Goal: Information Seeking & Learning: Learn about a topic

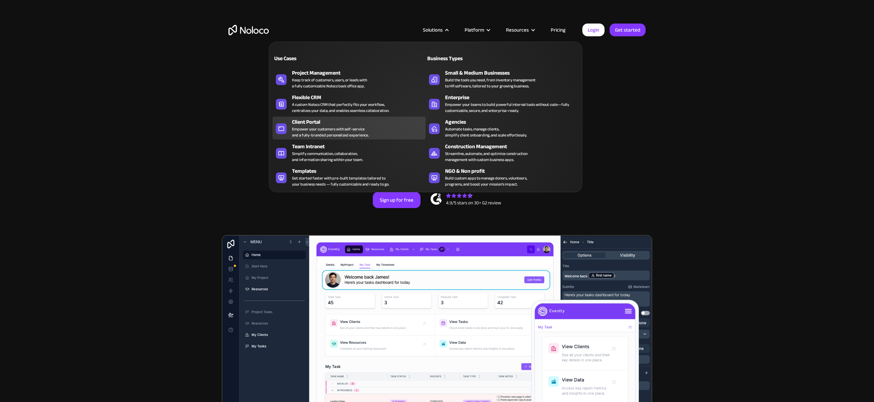
click at [333, 123] on div "Client Portal" at bounding box center [360, 122] width 137 height 8
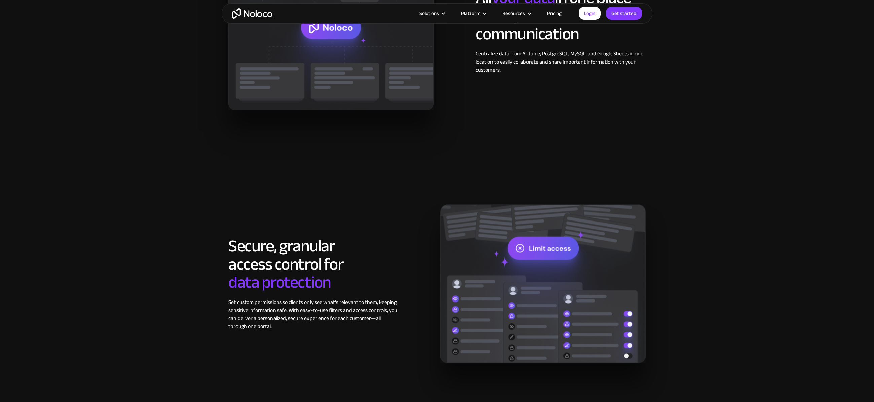
scroll to position [1010, 0]
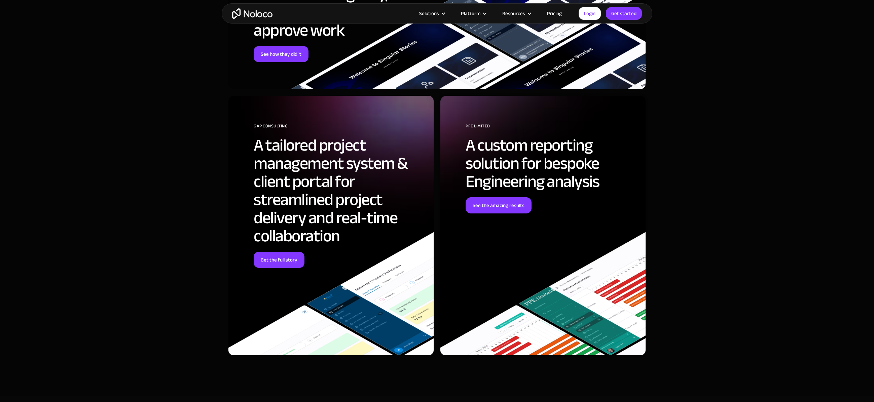
drag, startPoint x: 291, startPoint y: 165, endPoint x: 254, endPoint y: 146, distance: 41.3
click at [254, 146] on h2 "A tailored project management system & client portal for streamlined project de…" at bounding box center [339, 190] width 170 height 109
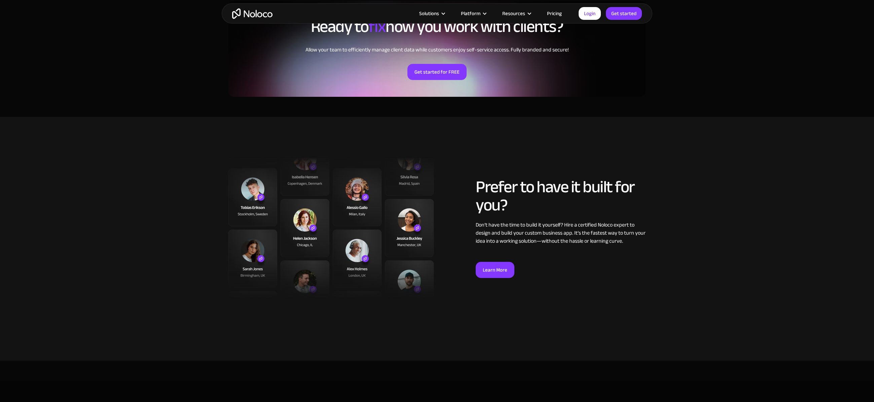
scroll to position [1582, 0]
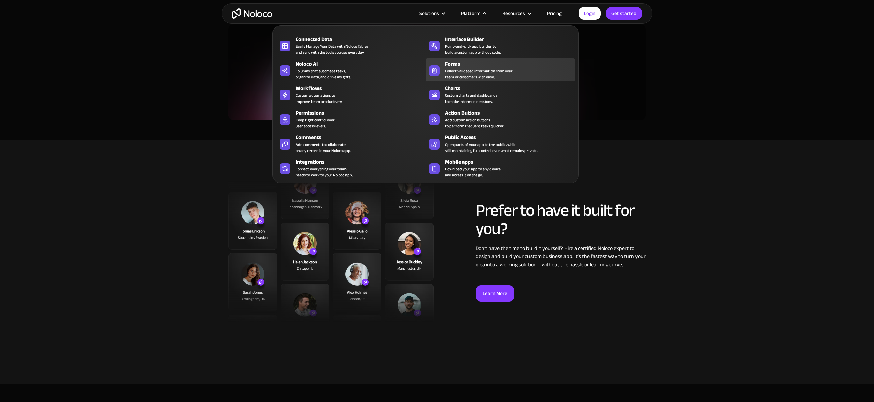
click at [466, 74] on div "Collect validated information from your team or customers with ease." at bounding box center [479, 74] width 68 height 12
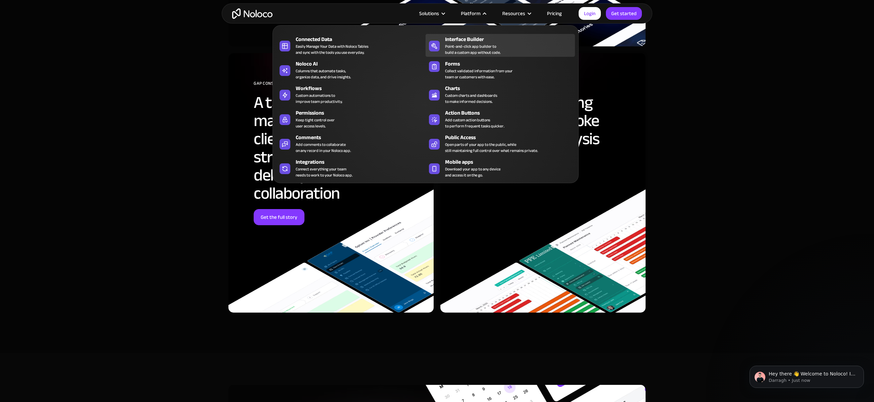
click at [471, 44] on div "Point-and-click app builder to build a custom app without code." at bounding box center [473, 49] width 56 height 12
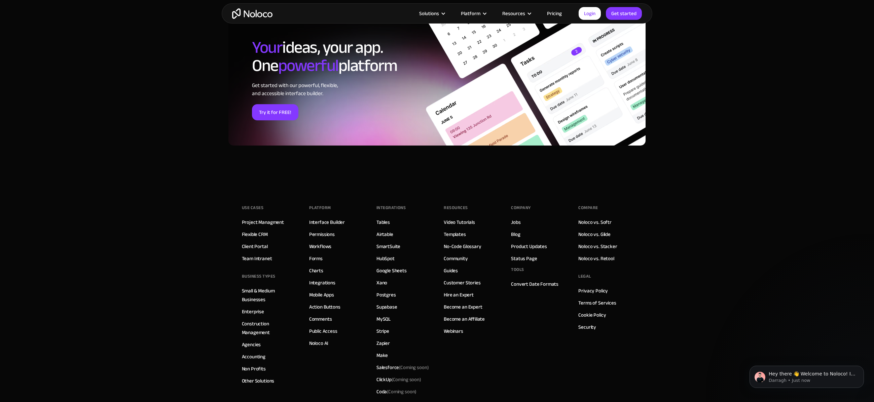
scroll to position [2187, 0]
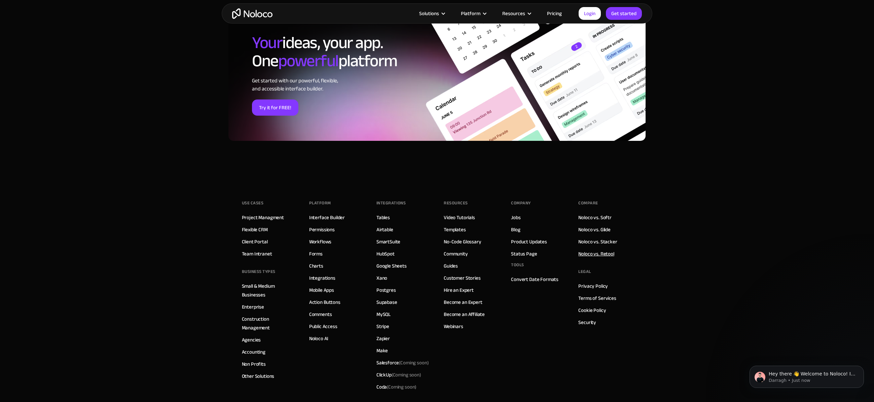
click at [593, 252] on link "Noloco vs. Retool" at bounding box center [596, 254] width 36 height 9
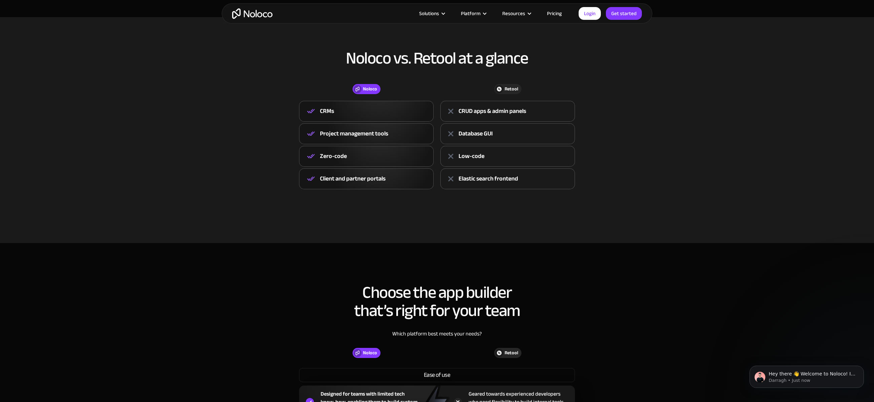
scroll to position [236, 0]
click at [373, 151] on div "Zero-code" at bounding box center [366, 156] width 135 height 21
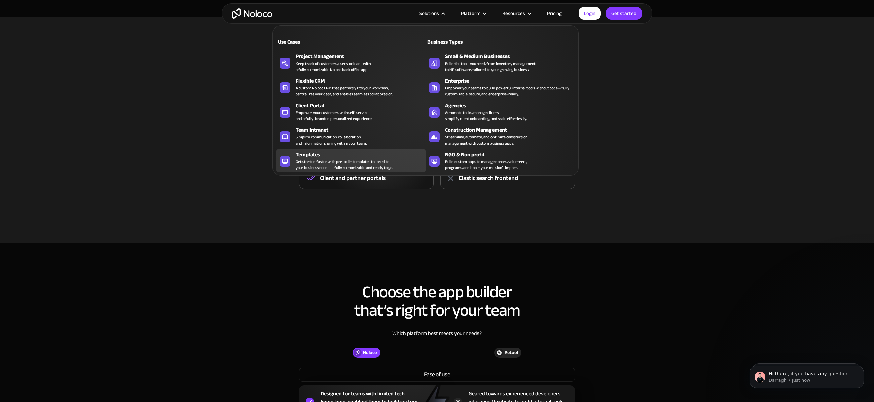
click at [348, 161] on div "Get started faster with pre-built templates tailored to your business needs — f…" at bounding box center [344, 165] width 97 height 12
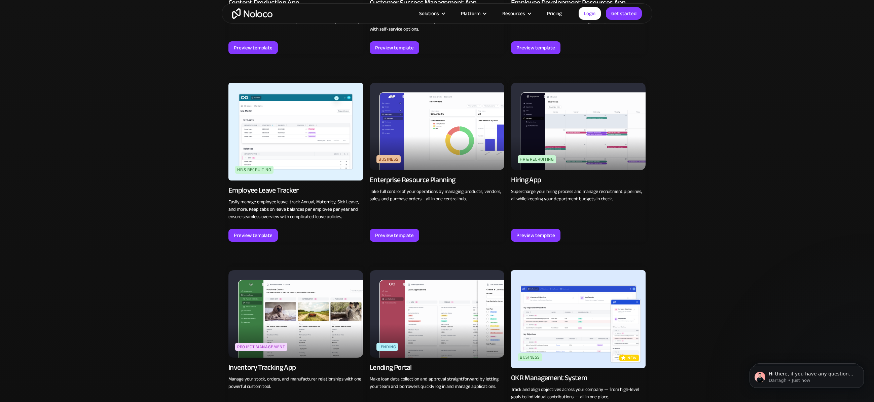
scroll to position [976, 0]
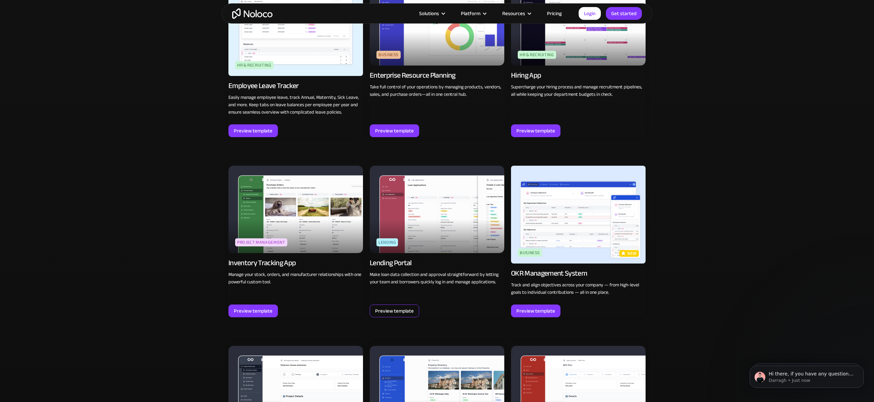
click at [392, 313] on div "Preview template" at bounding box center [394, 311] width 39 height 9
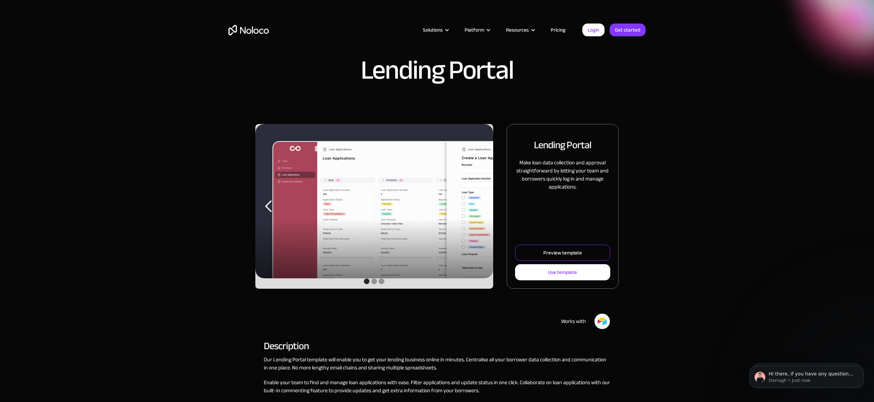
click at [522, 249] on link "Preview template" at bounding box center [562, 253] width 95 height 16
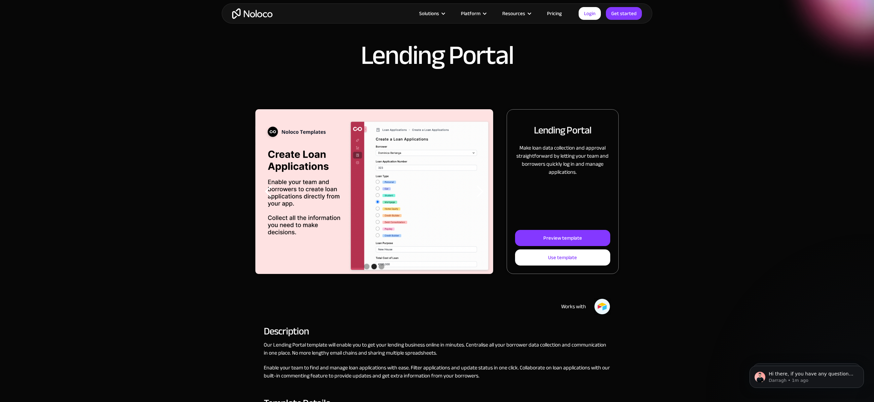
scroll to position [101, 0]
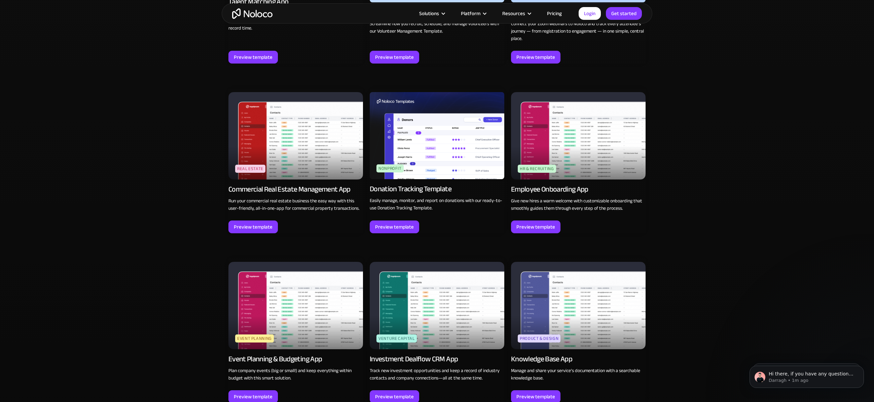
scroll to position [1649, 0]
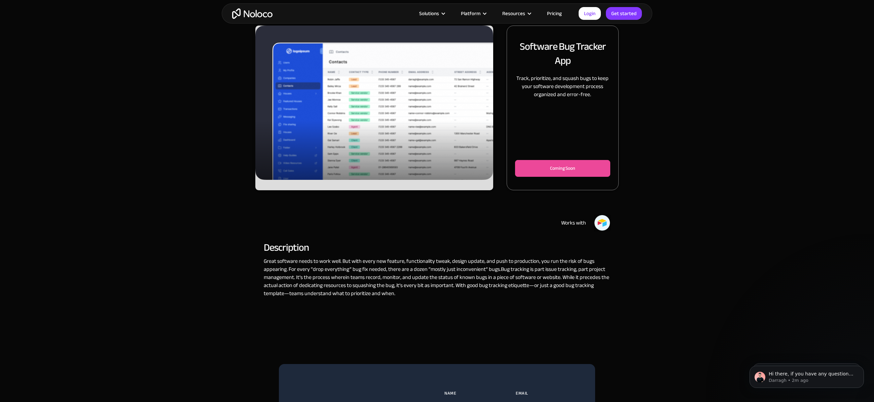
scroll to position [101, 0]
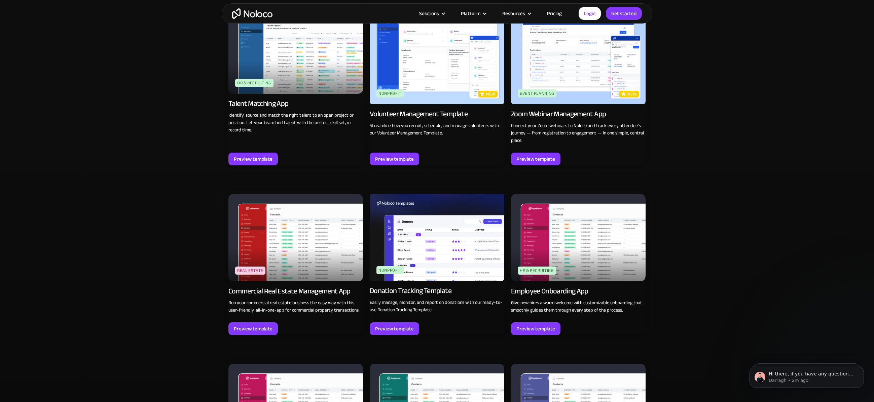
scroll to position [1457, 0]
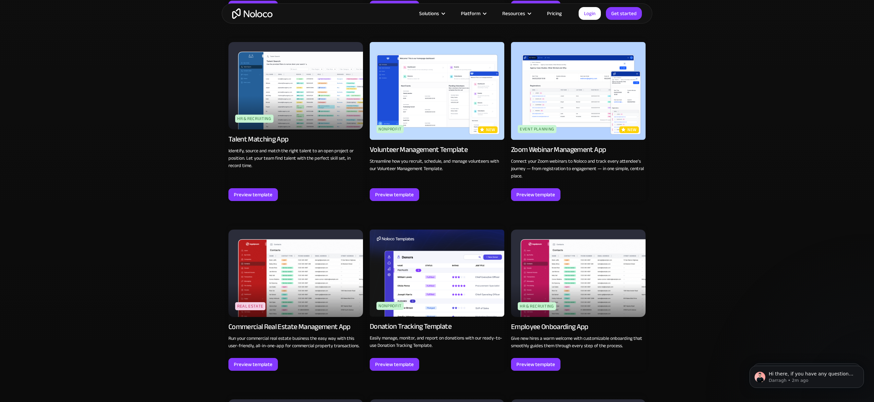
drag, startPoint x: 256, startPoint y: 136, endPoint x: 453, endPoint y: 170, distance: 199.9
click at [453, 170] on p "Streamline how you recruit, schedule, and manage volunteers with our Volunteer …" at bounding box center [437, 165] width 135 height 15
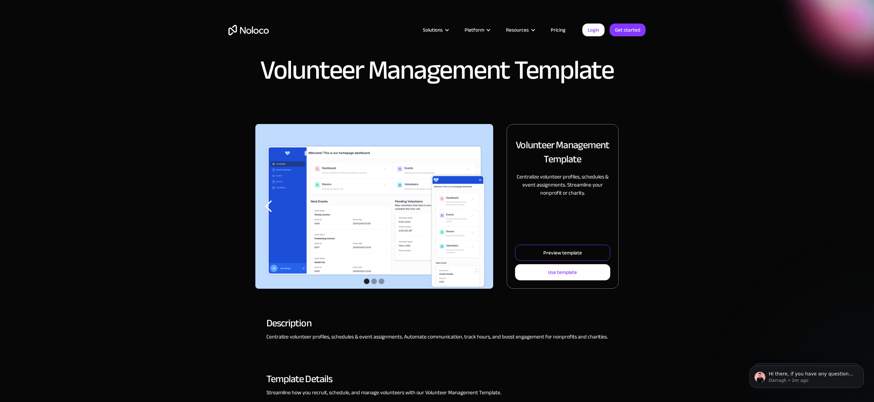
click at [568, 255] on div "Preview template" at bounding box center [562, 253] width 39 height 9
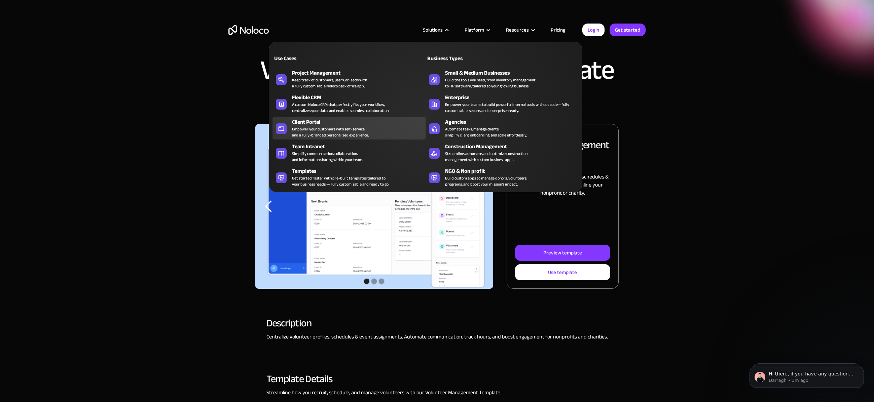
click at [394, 128] on div "Client Portal Empower your customers with self-service and a fully-branded pers…" at bounding box center [357, 128] width 130 height 20
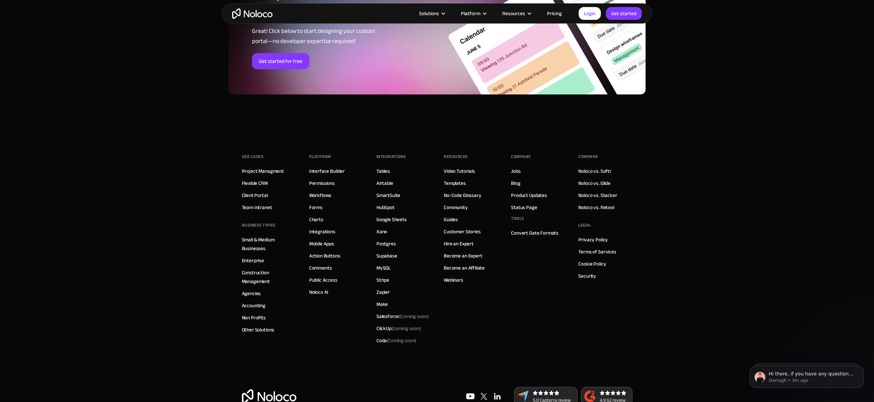
scroll to position [3661, 0]
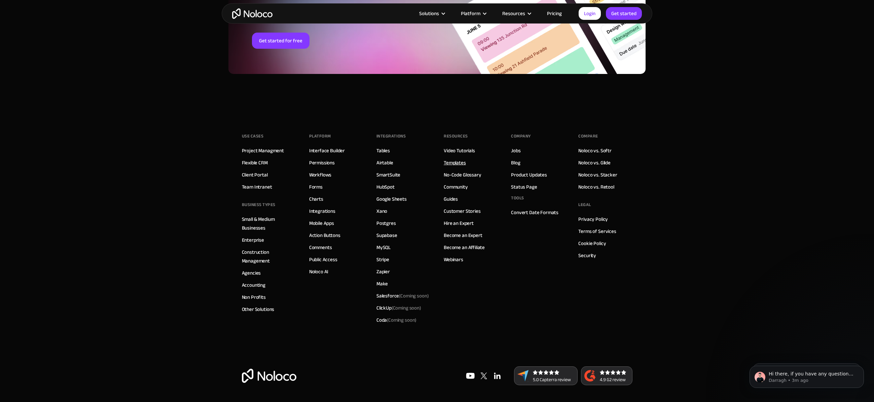
click at [448, 164] on link "Templates" at bounding box center [455, 162] width 22 height 9
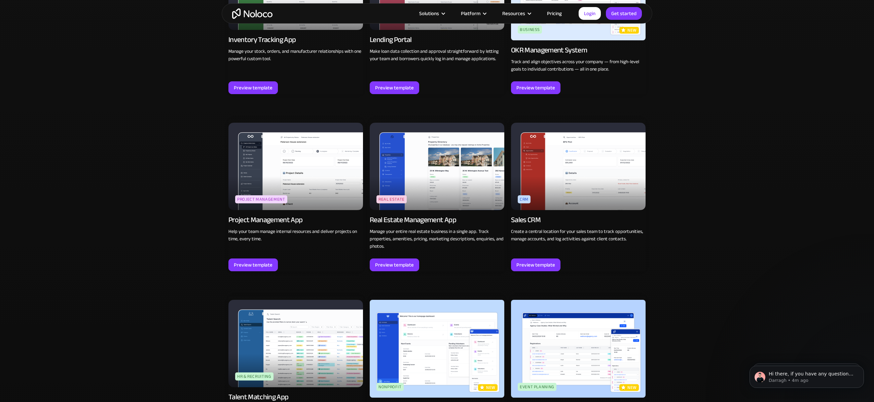
scroll to position [1245, 0]
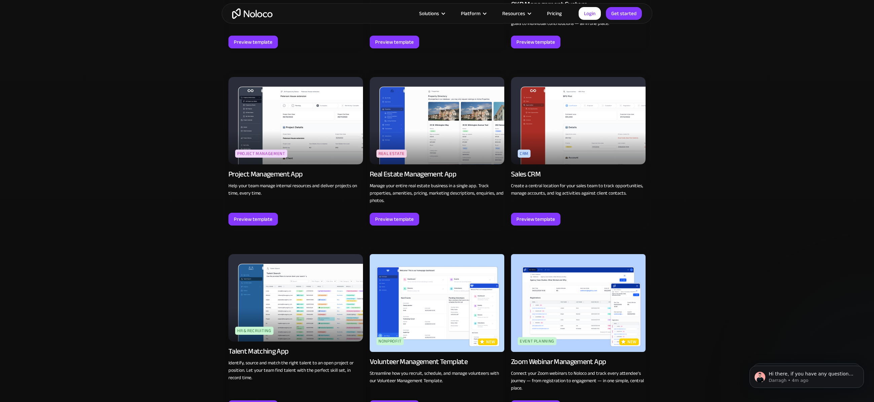
click at [460, 186] on p "Manage your entire real estate business in a single app. Track properties, amen…" at bounding box center [437, 193] width 135 height 22
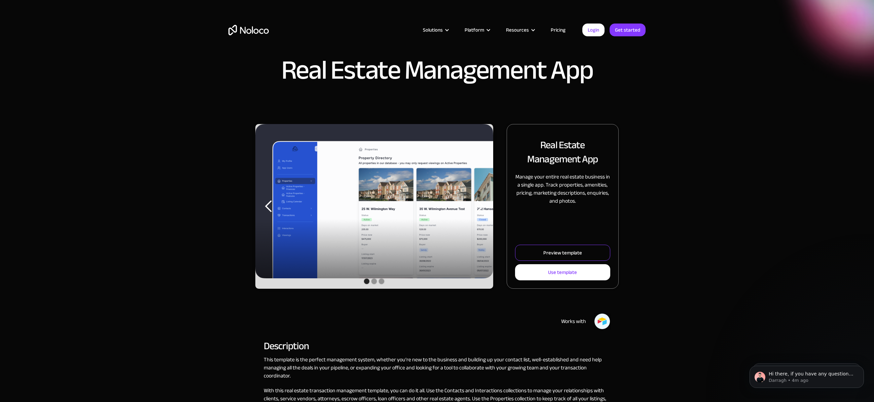
click at [560, 258] on link "Preview template" at bounding box center [562, 253] width 95 height 16
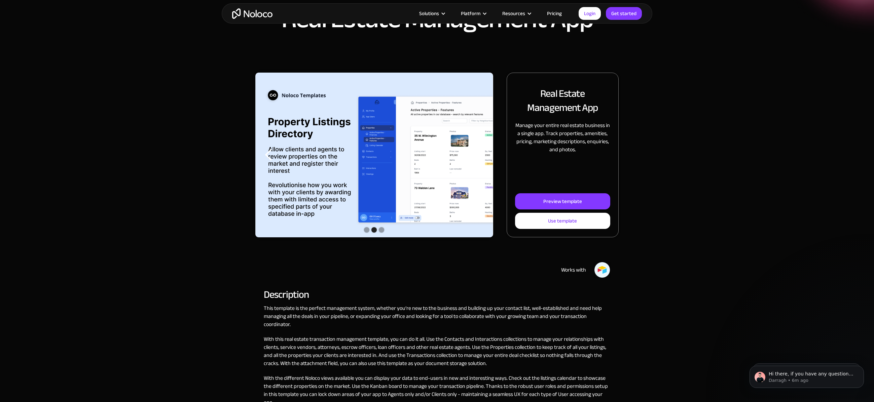
scroll to position [34, 0]
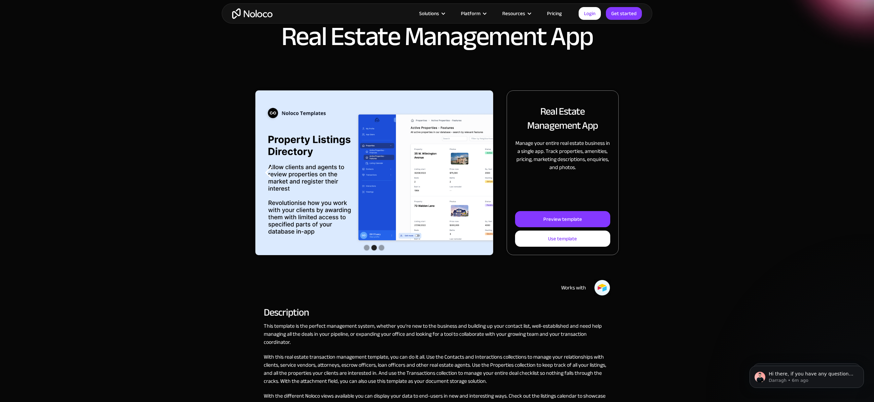
click at [562, 9] on link "Pricing" at bounding box center [555, 13] width 32 height 9
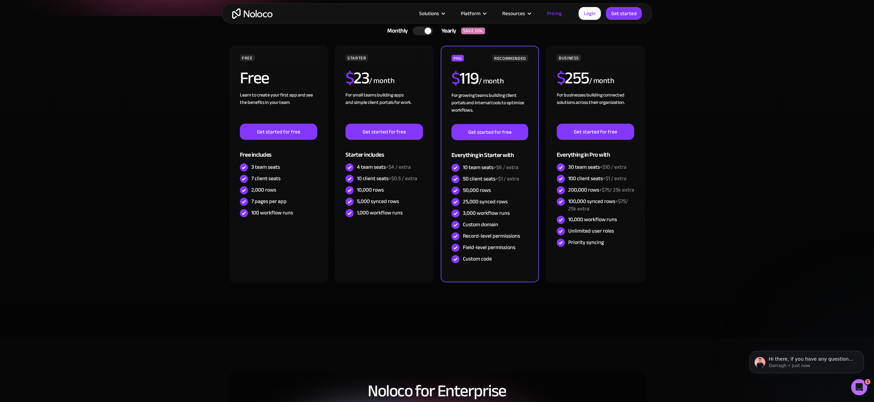
drag, startPoint x: 588, startPoint y: 191, endPoint x: 724, endPoint y: 118, distance: 154.0
click at [724, 118] on section "Monthly Yearly SAVE 20% Monthly Yearly SAVE 20% FREE Free Learn to create your …" at bounding box center [437, 177] width 874 height 322
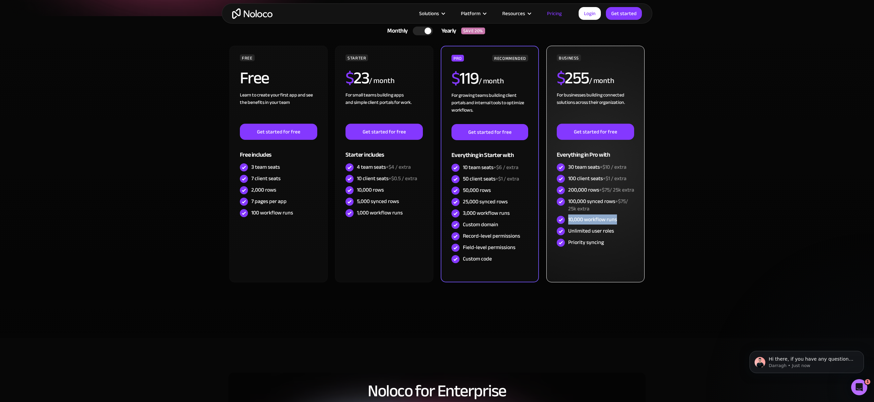
drag, startPoint x: 569, startPoint y: 224, endPoint x: 617, endPoint y: 229, distance: 48.0
click at [617, 223] on div "10,000 workflow runs" at bounding box center [592, 219] width 49 height 7
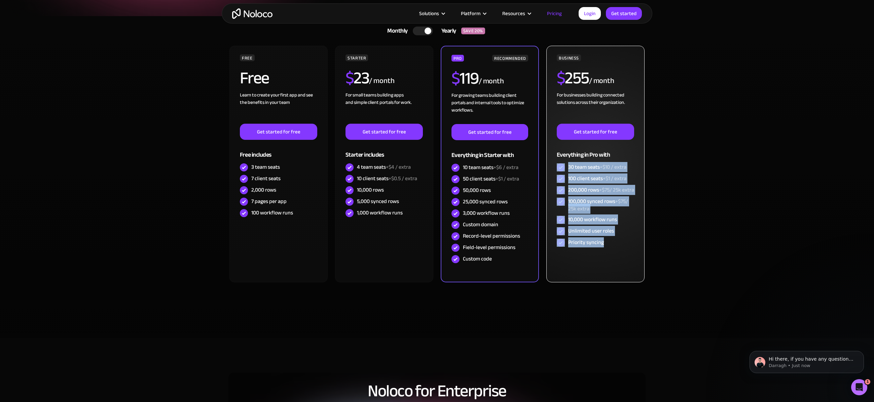
drag, startPoint x: 566, startPoint y: 163, endPoint x: 616, endPoint y: 266, distance: 114.5
click at [616, 266] on div "BUSINESS $ 255 / month For businesses building connected solutions across their…" at bounding box center [595, 164] width 98 height 237
drag, startPoint x: 616, startPoint y: 266, endPoint x: 606, endPoint y: 249, distance: 19.6
click at [606, 249] on div "Priority syncing" at bounding box center [595, 242] width 77 height 11
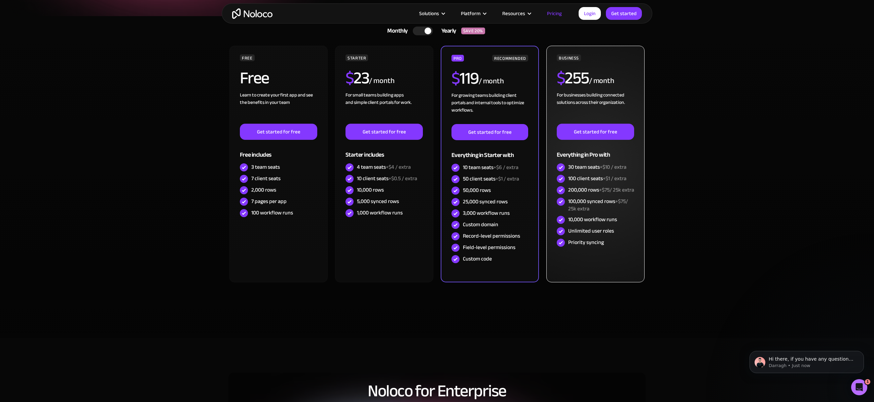
click at [605, 96] on div "For businesses building connected solutions across their organization. ‍" at bounding box center [595, 108] width 77 height 32
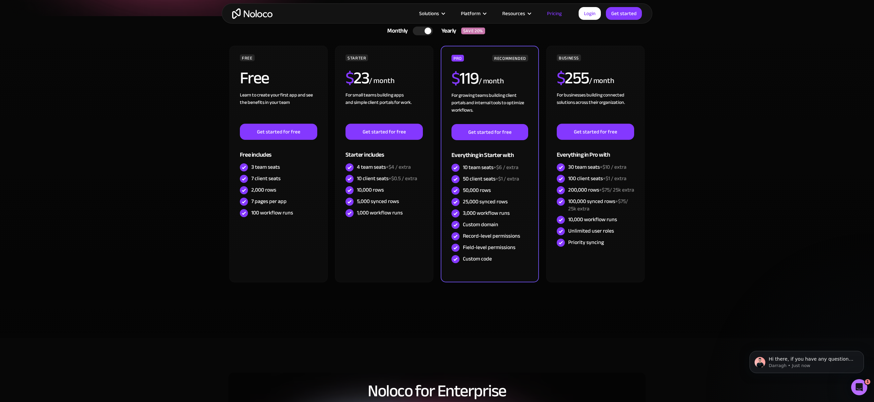
click at [424, 32] on div at bounding box center [423, 31] width 20 height 9
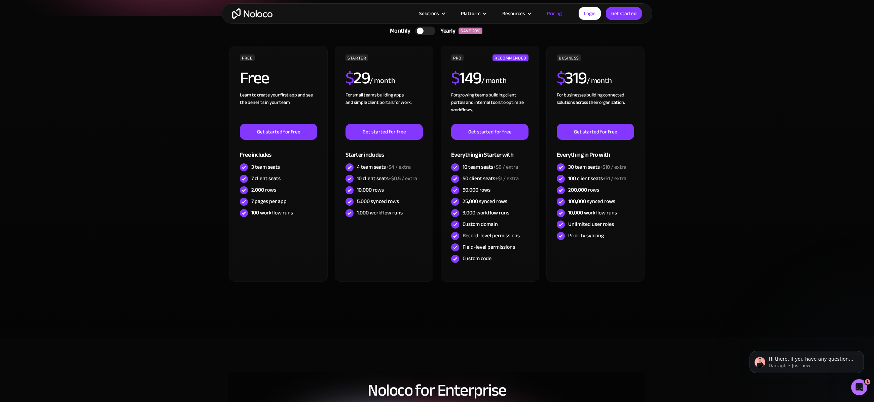
click at [424, 32] on div at bounding box center [425, 31] width 20 height 9
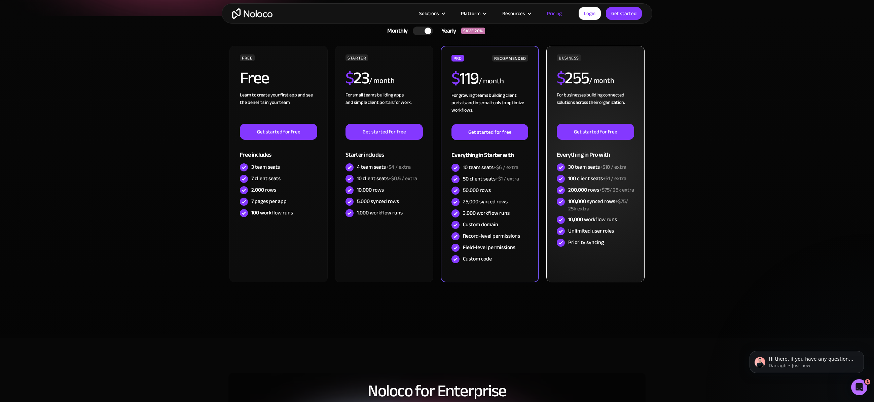
drag, startPoint x: 576, startPoint y: 176, endPoint x: 639, endPoint y: 180, distance: 63.4
click at [639, 180] on div "BUSINESS $ 255 / month For businesses building connected solutions across their…" at bounding box center [595, 164] width 98 height 237
drag, startPoint x: 639, startPoint y: 180, endPoint x: 629, endPoint y: 177, distance: 10.9
click at [629, 177] on div "100 client seats +$1 / extra" at bounding box center [595, 178] width 77 height 11
drag, startPoint x: 629, startPoint y: 177, endPoint x: 568, endPoint y: 177, distance: 60.9
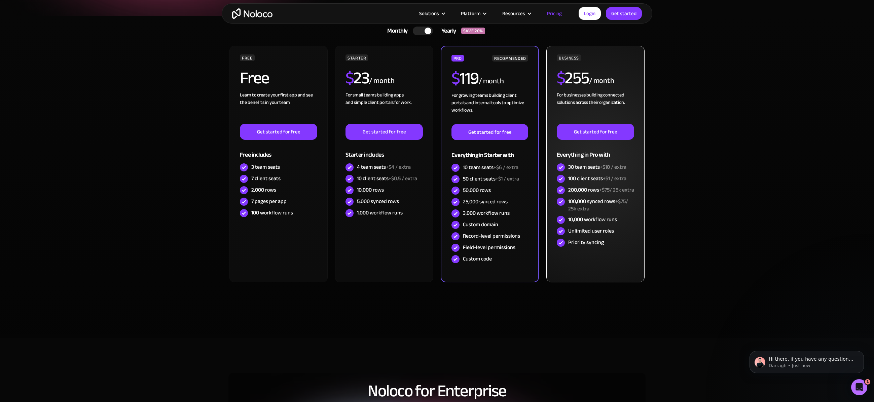
click at [568, 177] on div "100 client seats +$1 / extra" at bounding box center [595, 178] width 77 height 11
click at [568, 177] on div "100 client seats +$1 / extra" at bounding box center [597, 178] width 58 height 7
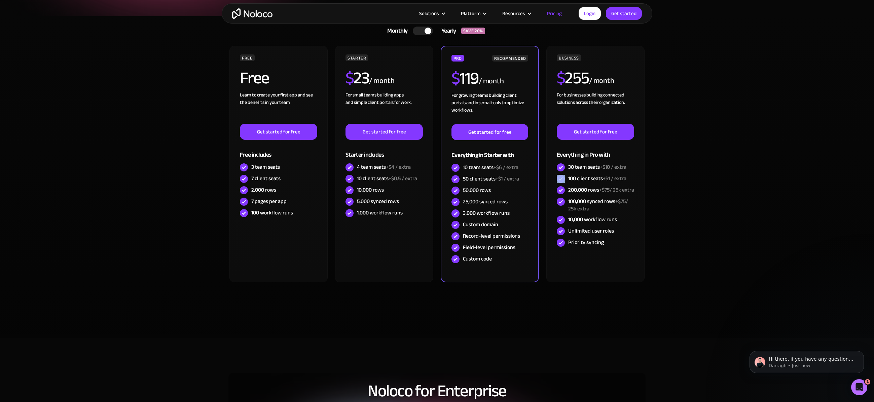
drag, startPoint x: 568, startPoint y: 177, endPoint x: 646, endPoint y: 166, distance: 79.2
click at [646, 166] on div "Monthly Yearly SAVE 20% Monthly Yearly SAVE 20% FREE Free Learn to create your …" at bounding box center [437, 170] width 431 height 309
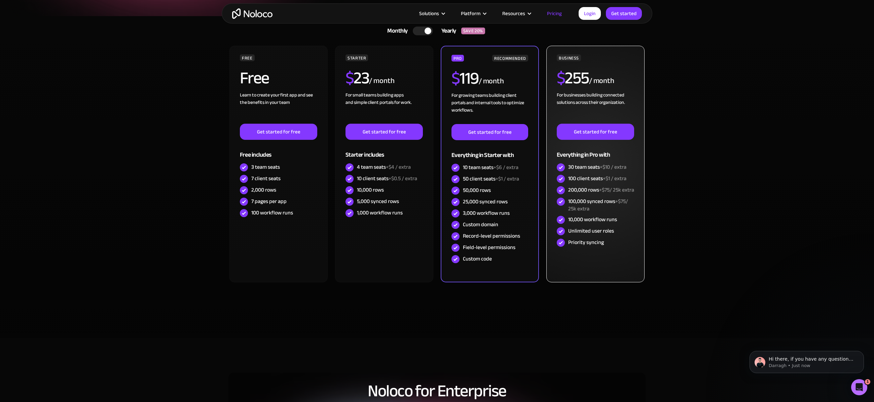
drag, startPoint x: 646, startPoint y: 166, endPoint x: 628, endPoint y: 175, distance: 20.9
click at [628, 175] on div "100 client seats +$1 / extra" at bounding box center [595, 178] width 77 height 11
drag, startPoint x: 629, startPoint y: 176, endPoint x: 567, endPoint y: 182, distance: 62.3
click at [567, 182] on div "100 client seats +$1 / extra" at bounding box center [595, 178] width 77 height 11
click at [567, 183] on div "100 client seats +$1 / extra" at bounding box center [595, 178] width 77 height 11
